Goal: Task Accomplishment & Management: Manage account settings

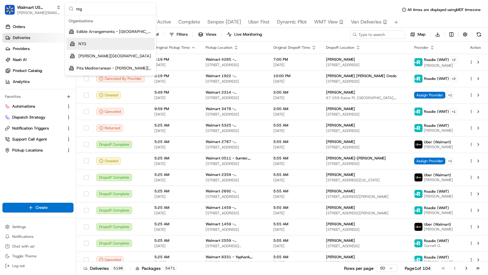
type input "ntg"
click at [115, 45] on div "NTG" at bounding box center [110, 44] width 88 height 12
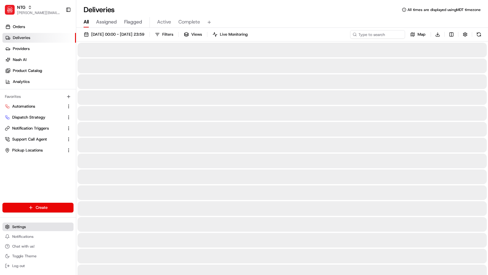
click at [29, 227] on button "Settings" at bounding box center [37, 227] width 71 height 9
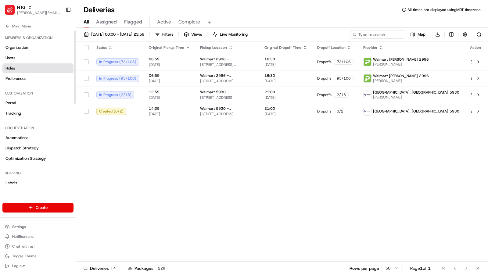
click at [23, 65] on link "Roles" at bounding box center [37, 68] width 71 height 10
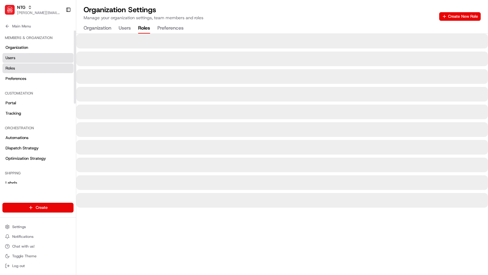
click at [23, 60] on link "Users" at bounding box center [37, 58] width 71 height 10
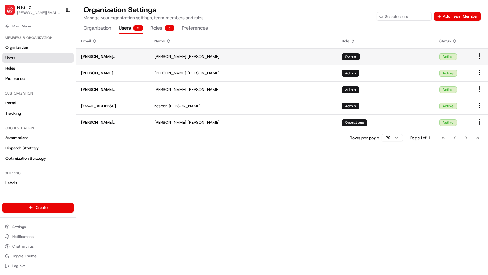
click at [480, 55] on html "NTG charles@usenash.com Toggle Sidebar Orders Deliveries Providers Nash AI Prod…" at bounding box center [244, 137] width 488 height 275
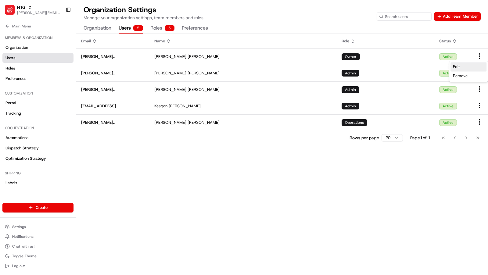
click at [474, 66] on div "Edit" at bounding box center [468, 66] width 36 height 9
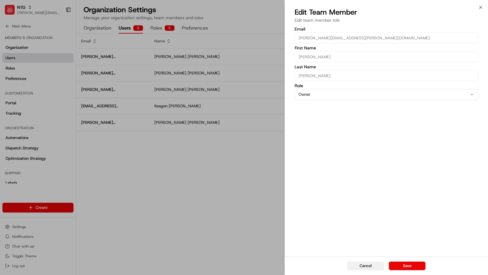
click at [360, 266] on button "Cancel" at bounding box center [365, 266] width 37 height 9
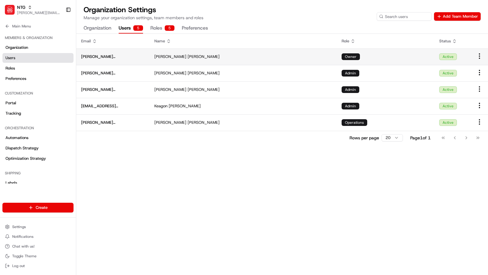
drag, startPoint x: 147, startPoint y: 56, endPoint x: 81, endPoint y: 57, distance: 66.2
click at [81, 57] on td "brandyn.cummings@ntgfreight.com" at bounding box center [112, 56] width 73 height 16
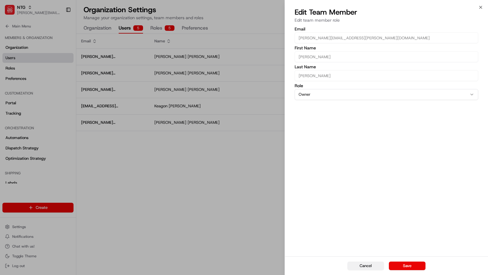
click at [374, 266] on button "Cancel" at bounding box center [365, 266] width 37 height 9
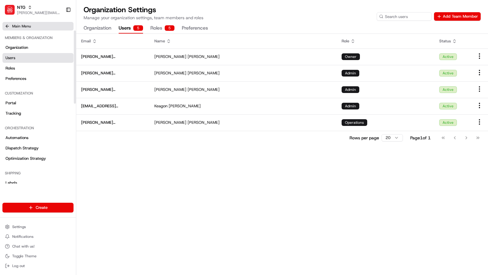
click at [9, 25] on icon at bounding box center [7, 26] width 5 height 5
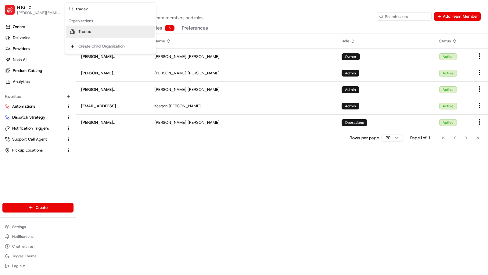
type input "tradex"
click at [87, 30] on span "Tradex" at bounding box center [84, 31] width 13 height 5
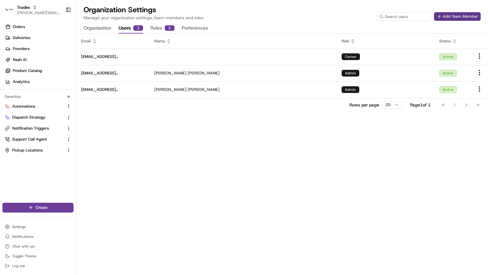
click at [454, 17] on button "Add Team Member" at bounding box center [457, 16] width 47 height 9
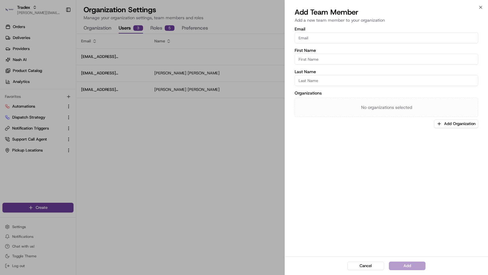
click at [325, 38] on input "Email" at bounding box center [387, 37] width 184 height 11
paste input "brandyn.cummings@ntgfreight.com"
type input "brandyn.cummings@ntgfreight.com"
click at [327, 59] on input "First Name" at bounding box center [387, 59] width 184 height 11
type input "Brandyn"
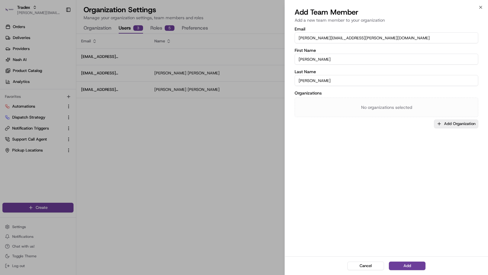
type input "Cummings"
click at [462, 124] on button "Add Organization" at bounding box center [456, 124] width 44 height 9
click at [428, 152] on div "Tradex" at bounding box center [443, 155] width 87 height 9
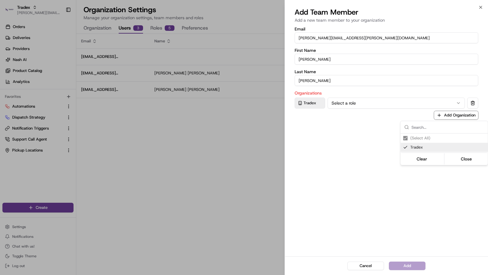
click at [363, 194] on div at bounding box center [244, 137] width 488 height 275
click at [378, 110] on div "Organizations Tradex Select a role Add Organization" at bounding box center [387, 105] width 184 height 29
click at [378, 106] on button "Select a role" at bounding box center [395, 103] width 137 height 11
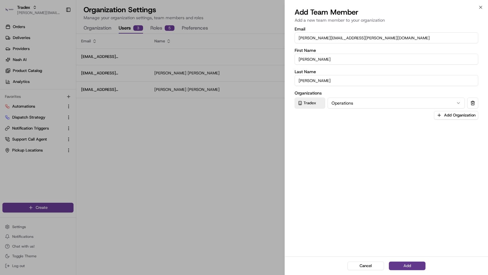
click at [395, 267] on button "Add" at bounding box center [407, 266] width 37 height 9
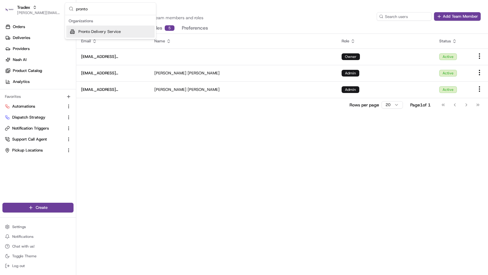
type input "pronto"
click at [120, 36] on div "Pronto Delivery Service" at bounding box center [110, 32] width 88 height 12
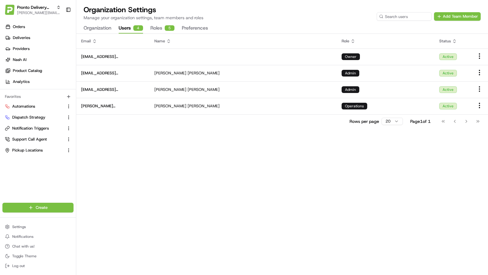
click at [449, 11] on div "Organization Settings Manage your organization settings, team members and roles…" at bounding box center [282, 13] width 397 height 16
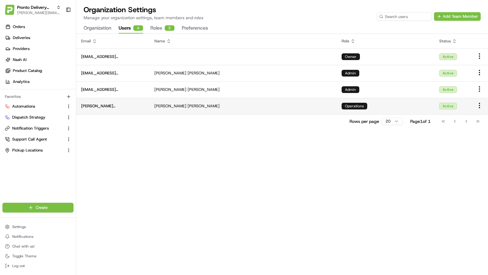
click at [132, 106] on span "brandyn.cummings@ntgfreight.com" at bounding box center [112, 105] width 63 height 5
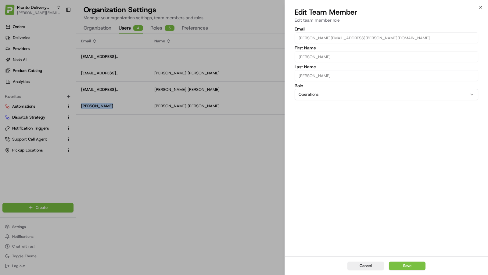
copy span "brandyn.cummings@ntgfreight.com"
click at [362, 264] on button "Cancel" at bounding box center [365, 266] width 37 height 9
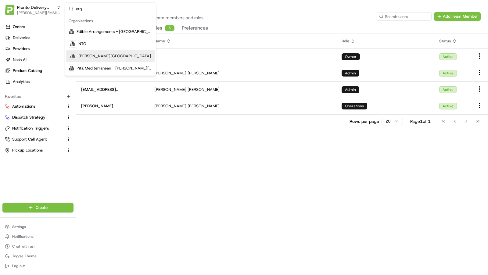
type input "ntg"
click at [109, 47] on div "NTG" at bounding box center [110, 44] width 88 height 12
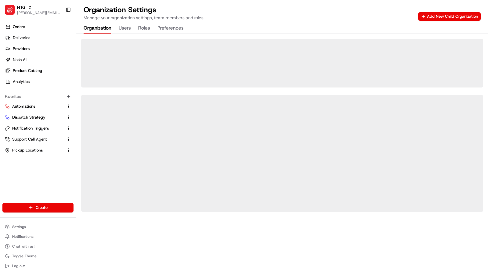
click at [103, 31] on button "Organization" at bounding box center [98, 28] width 28 height 10
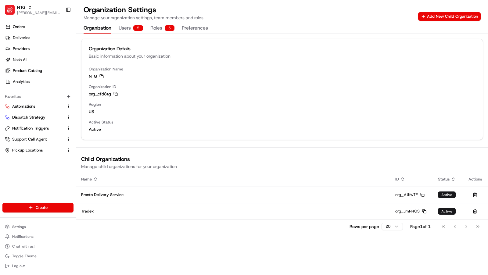
click at [131, 30] on button "Users 5" at bounding box center [131, 28] width 24 height 10
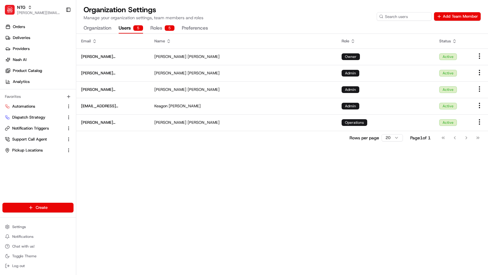
click at [99, 31] on button "Organization" at bounding box center [98, 28] width 28 height 10
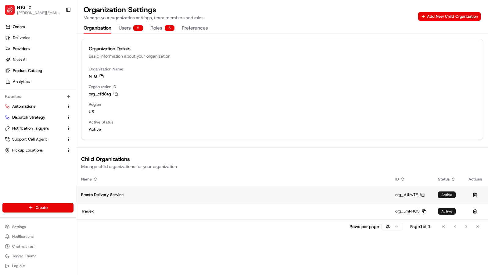
click at [423, 195] on icon "button" at bounding box center [422, 195] width 4 height 4
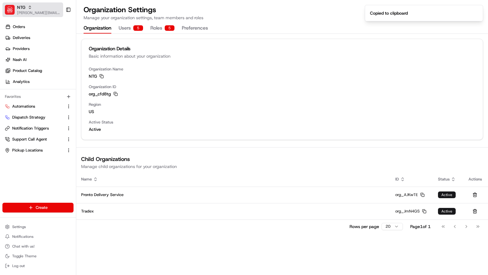
click at [39, 9] on div "NTG" at bounding box center [39, 7] width 44 height 6
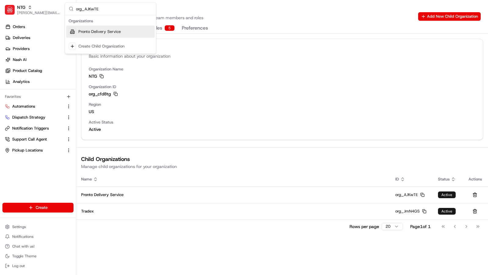
type input "org_AJKwTE"
click at [111, 32] on span "Pronto Delivery Service" at bounding box center [99, 31] width 42 height 5
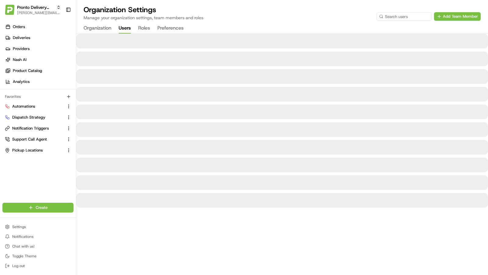
click at [131, 26] on button "Users" at bounding box center [125, 28] width 12 height 10
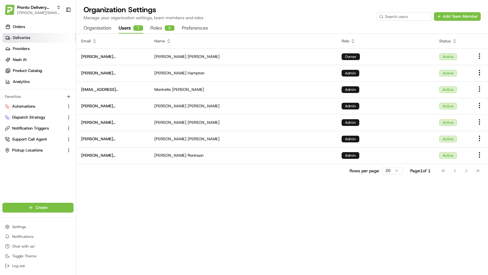
click at [52, 38] on link "Deliveries" at bounding box center [38, 38] width 73 height 10
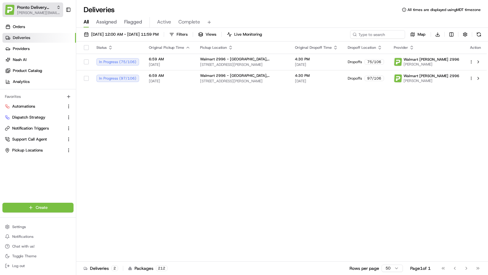
click at [45, 9] on span "Pronto Delivery Service" at bounding box center [35, 7] width 37 height 6
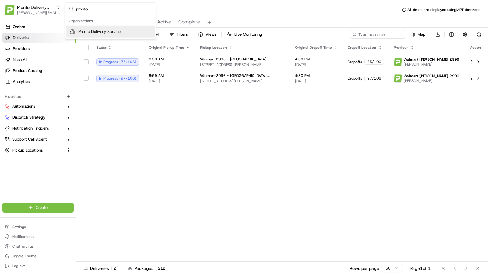
type input "pronto"
click at [86, 30] on span "Pronto Delivery Service" at bounding box center [99, 31] width 42 height 5
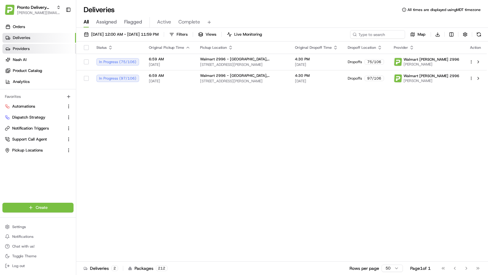
click at [32, 49] on link "Providers" at bounding box center [38, 49] width 73 height 10
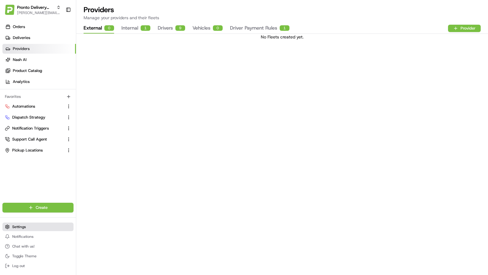
click at [25, 224] on button "Settings" at bounding box center [37, 227] width 71 height 9
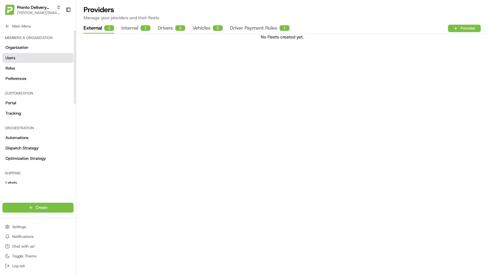
click at [29, 56] on link "Users" at bounding box center [37, 58] width 71 height 10
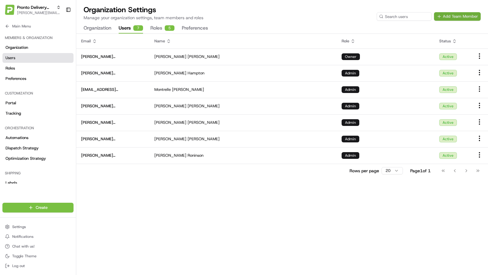
click at [448, 20] on button "Add Team Member" at bounding box center [457, 16] width 47 height 9
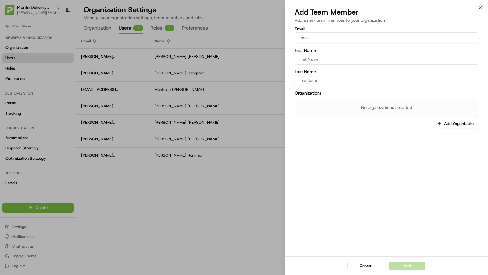
click at [371, 38] on input "Email" at bounding box center [387, 37] width 184 height 11
paste input "org_AJKwTE"
type input "org_AJKwTE"
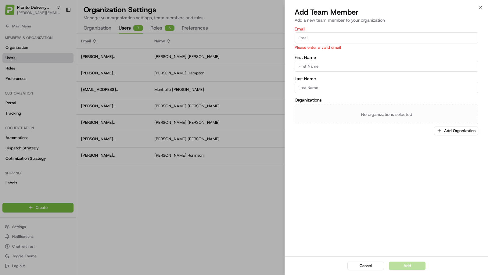
click at [314, 40] on input "Email" at bounding box center [387, 37] width 184 height 11
paste input "Brandyn.Cummings@ntgfreight.com"
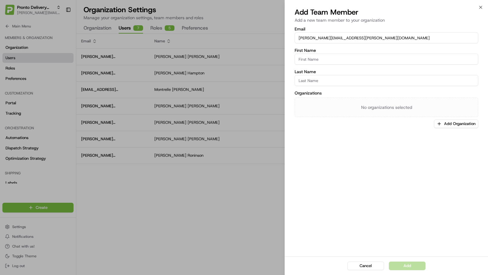
type input "Brandyn.Cummings@ntgfreight.com"
click at [326, 54] on input "First Name" at bounding box center [387, 59] width 184 height 11
type input "Brandyn"
type input "Cummings"
click at [450, 123] on button "Add Organization" at bounding box center [456, 124] width 44 height 9
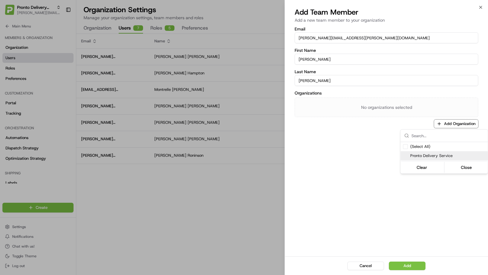
click at [434, 158] on div "Pronto Delivery Service" at bounding box center [443, 155] width 87 height 9
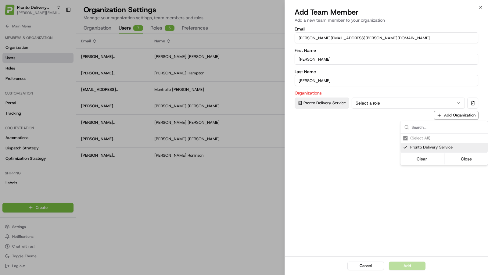
click at [409, 196] on div at bounding box center [244, 137] width 488 height 275
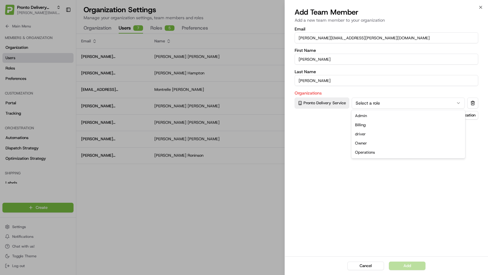
click at [408, 101] on button "Select a role" at bounding box center [408, 103] width 113 height 11
click at [386, 207] on div "Email Brandyn.Cummings@ntgfreight.com First Name Brandyn Last Name Cummings Org…" at bounding box center [386, 141] width 203 height 231
click at [418, 264] on button "Add" at bounding box center [407, 266] width 37 height 9
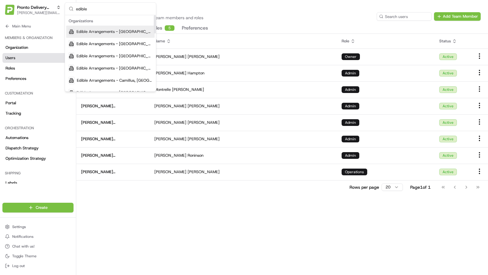
type input "edible"
click at [109, 30] on span "Edible Arrangements - Amarillo, TX" at bounding box center [115, 31] width 76 height 5
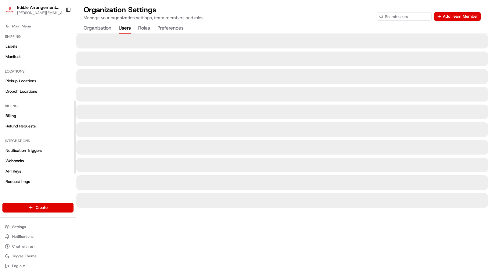
scroll to position [158, 0]
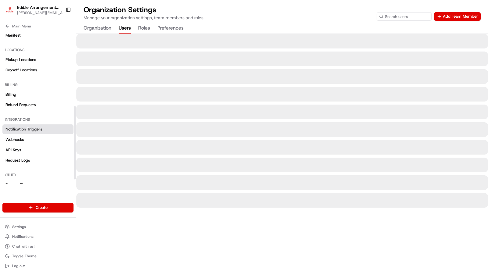
click at [34, 130] on span "Notification Triggers" at bounding box center [23, 129] width 37 height 5
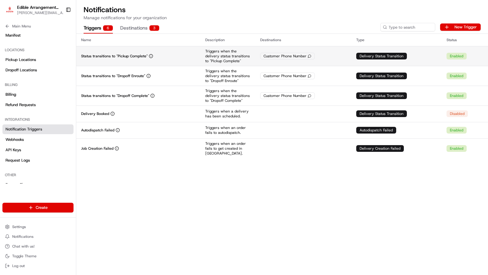
click at [91, 55] on p "Status transitions to "Pickup Complete"" at bounding box center [114, 56] width 66 height 5
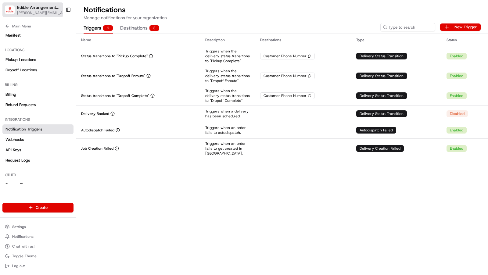
click at [40, 13] on span "[PERSON_NAME][EMAIL_ADDRESS][DOMAIN_NAME]" at bounding box center [42, 12] width 50 height 5
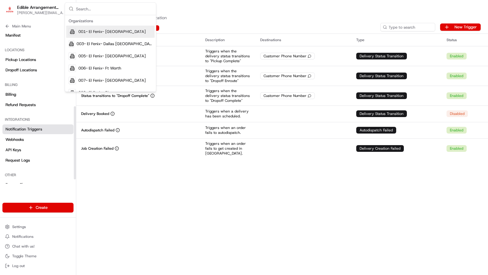
click at [144, 206] on div "Name Description Destinations Type Status Status transitions to "Pickup Complet…" at bounding box center [282, 154] width 412 height 241
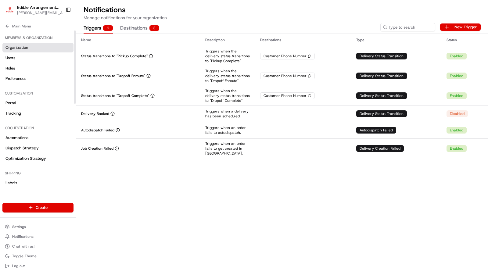
click at [36, 45] on link "Organization" at bounding box center [37, 48] width 71 height 10
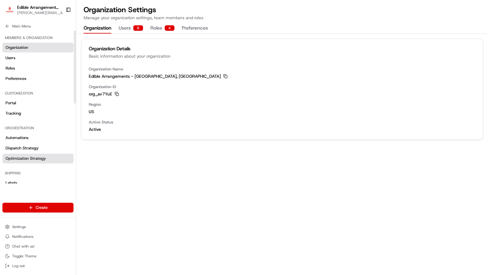
scroll to position [166, 0]
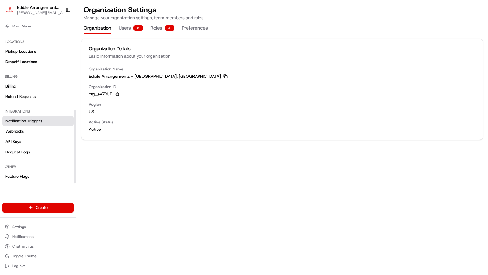
click at [46, 120] on link "Notification Triggers" at bounding box center [37, 121] width 71 height 10
